Goal: Information Seeking & Learning: Learn about a topic

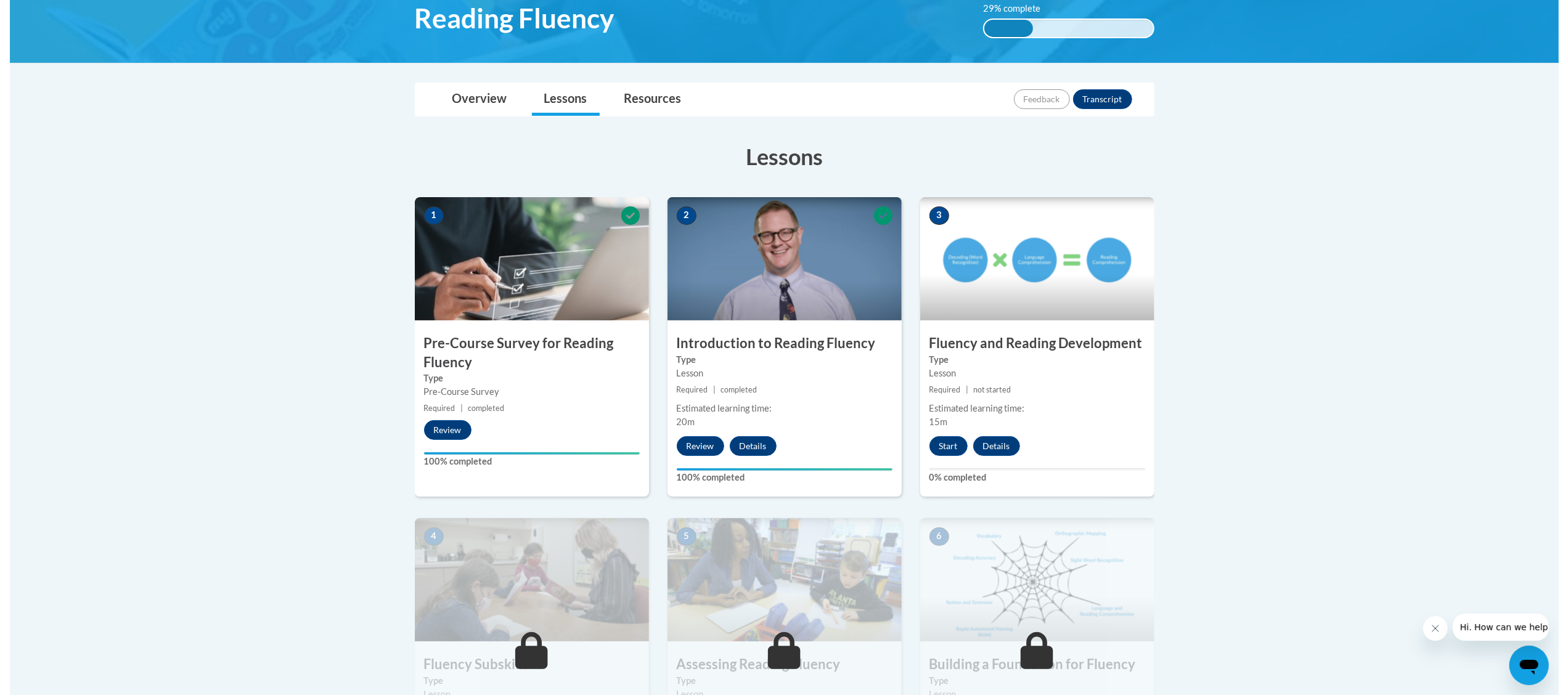
scroll to position [220, 0]
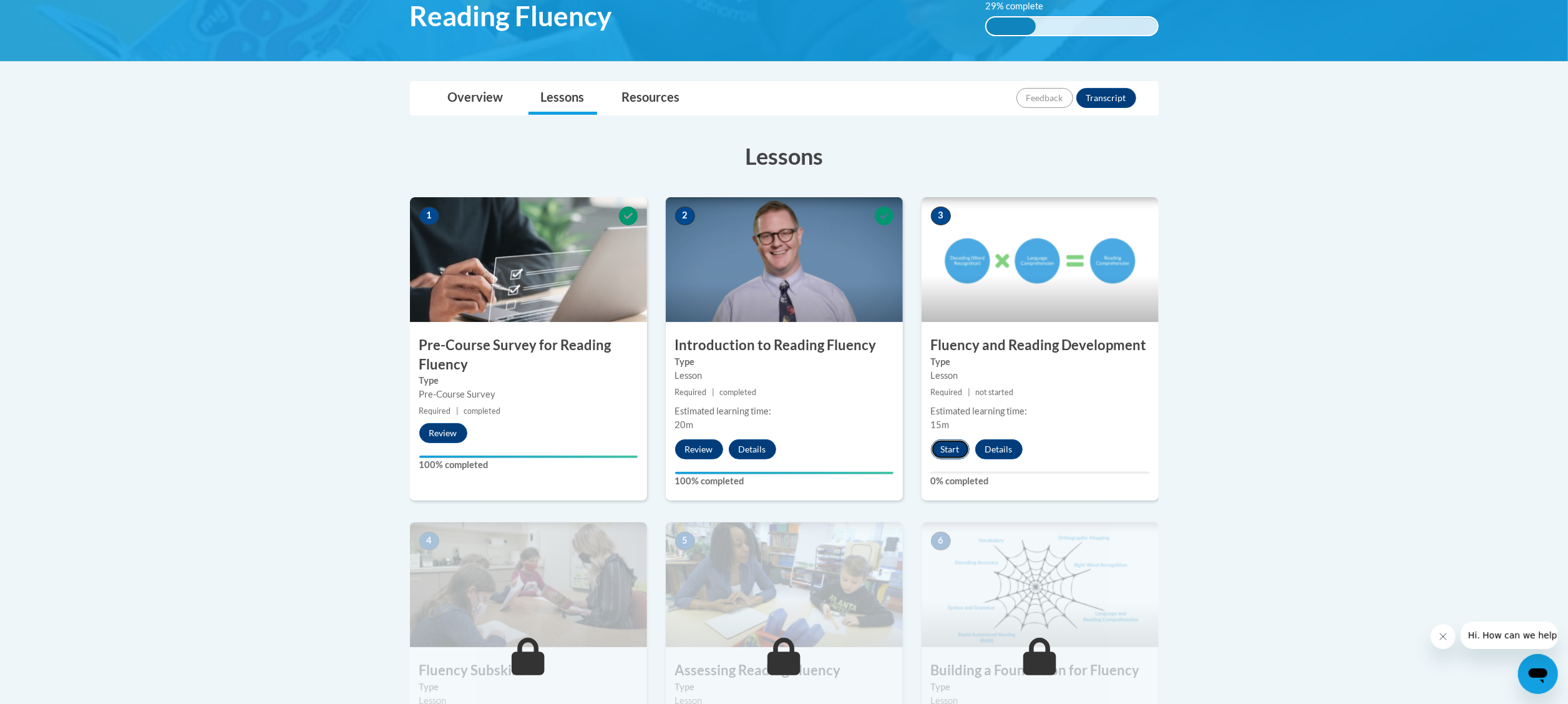
click at [949, 447] on button "Start" at bounding box center [950, 449] width 39 height 20
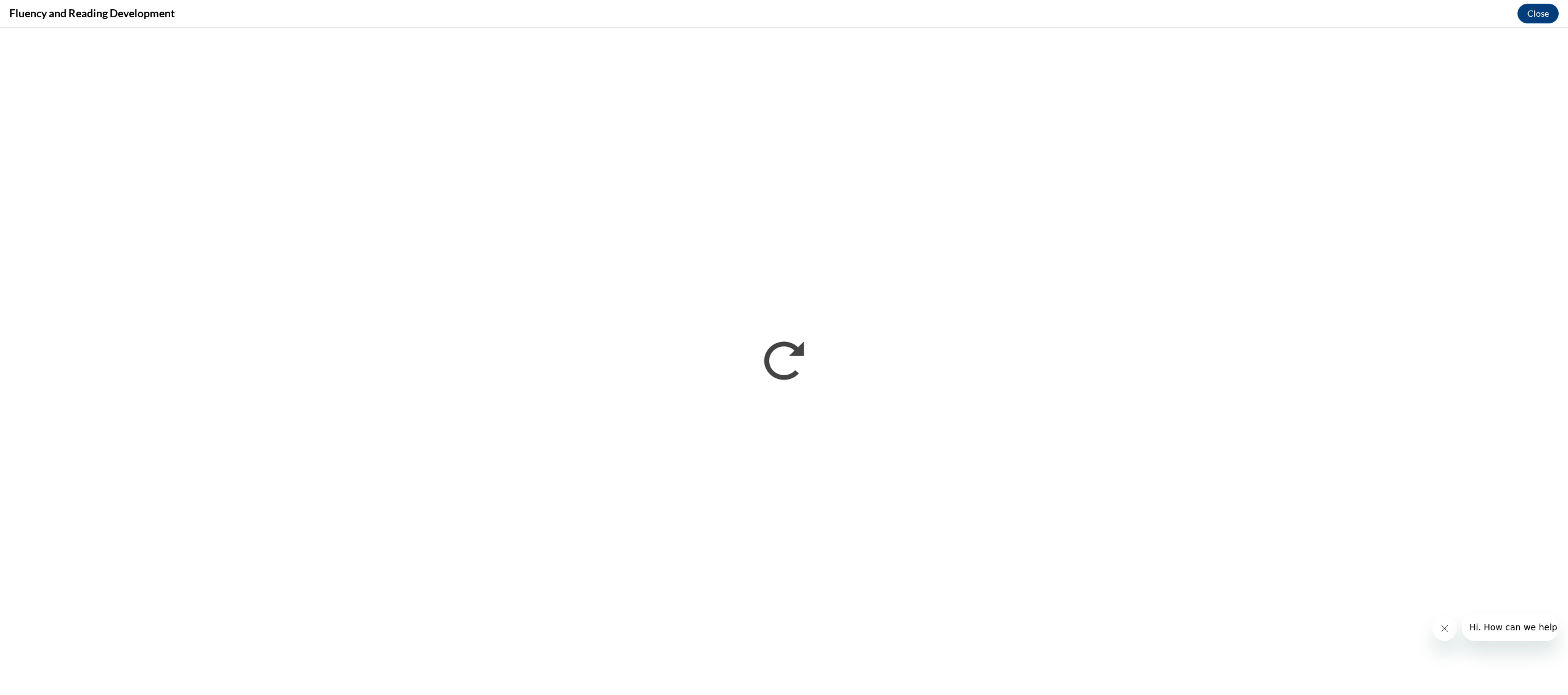
scroll to position [0, 0]
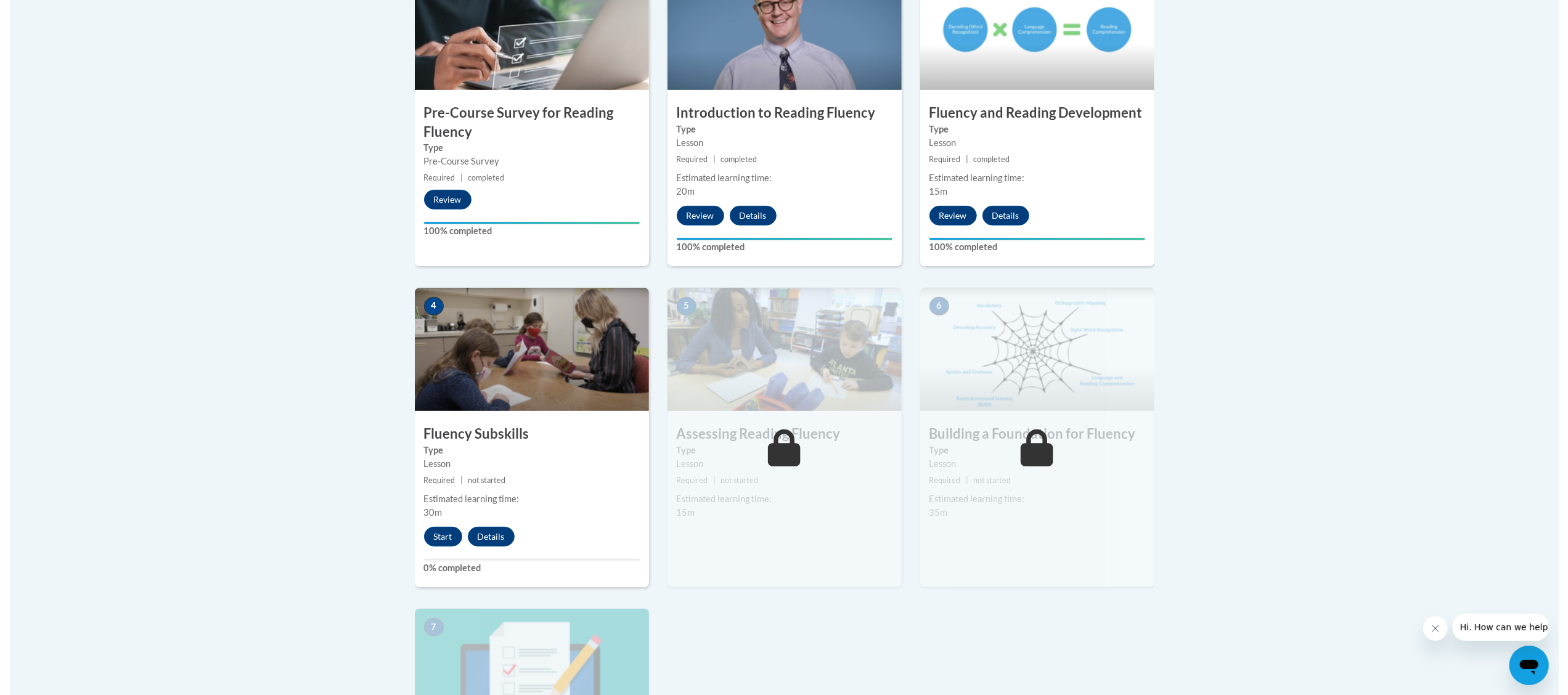
scroll to position [468, 0]
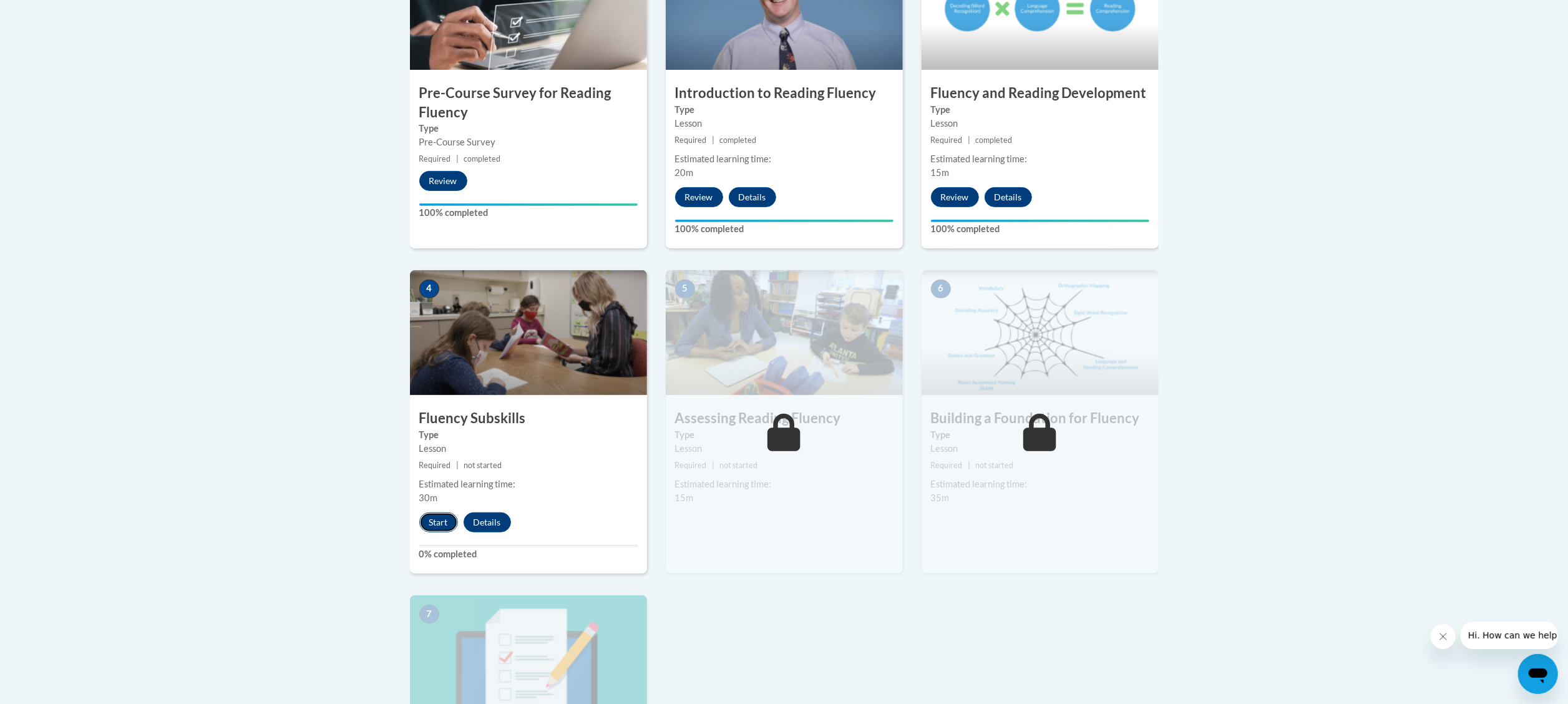
click at [437, 523] on button "Start" at bounding box center [438, 522] width 39 height 20
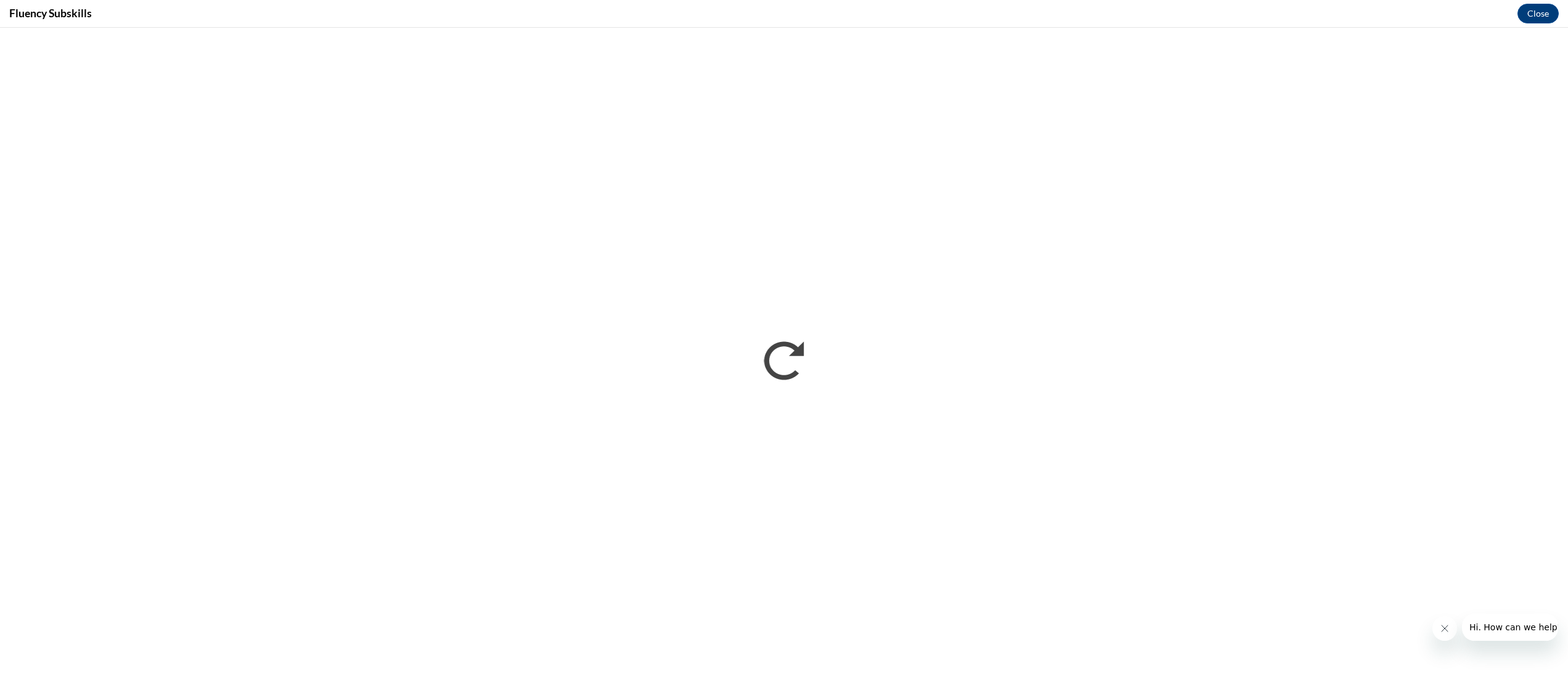
scroll to position [0, 0]
